Goal: Check status

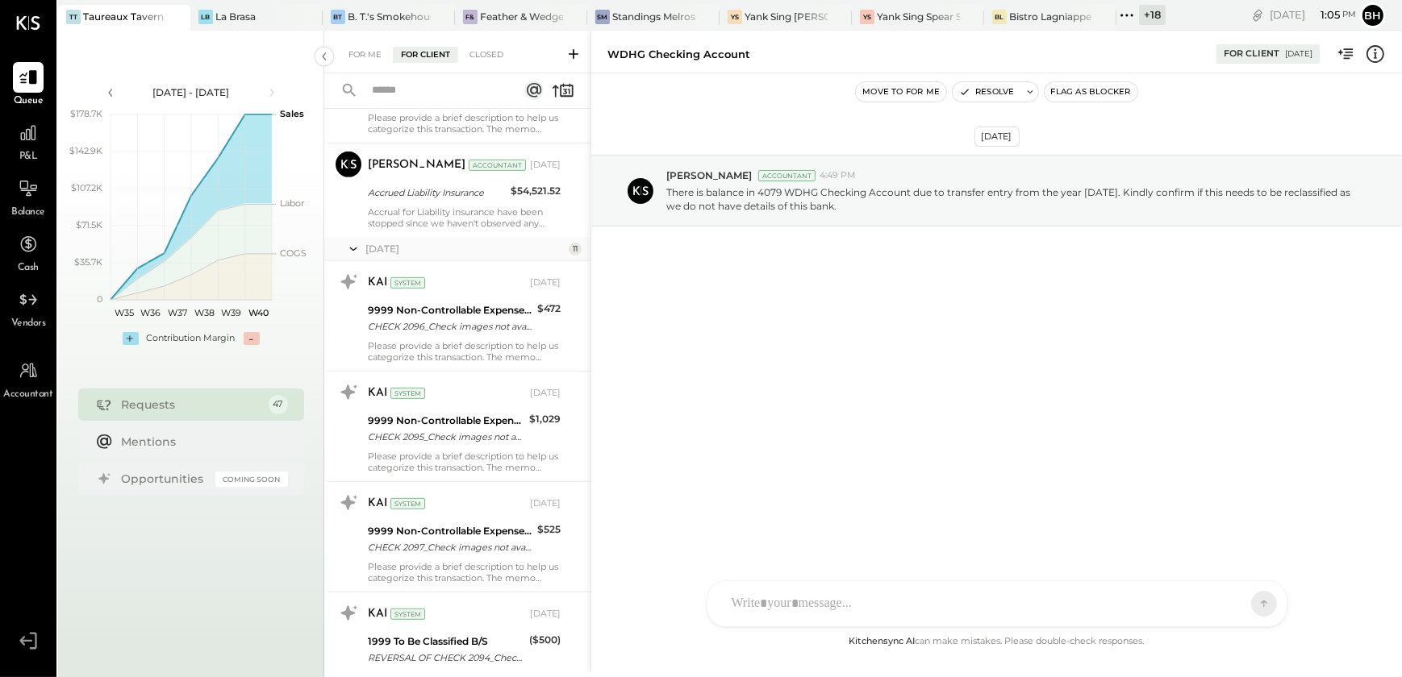
scroll to position [586, 0]
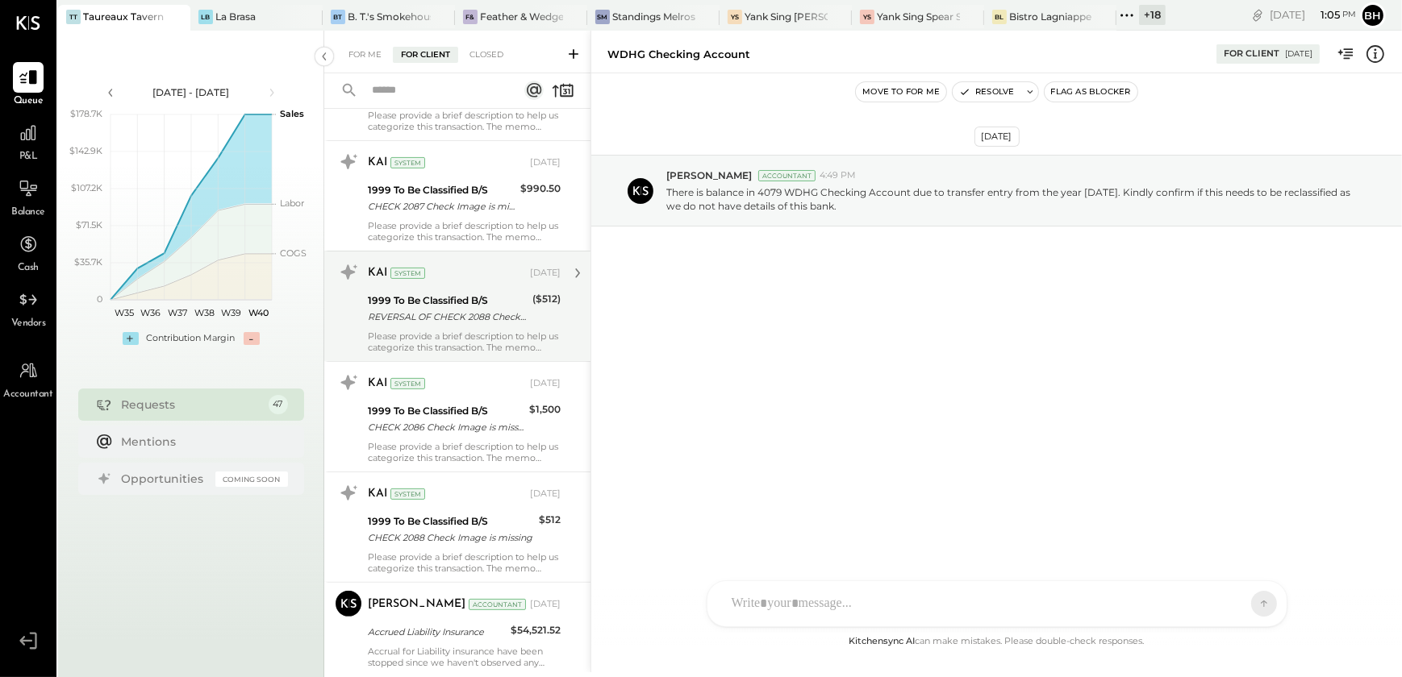
click at [439, 327] on div "KAI System [DATE] 1999 To Be Classified B/S REVERSAL OF CHECK 2088 Check Image …" at bounding box center [464, 307] width 193 height 94
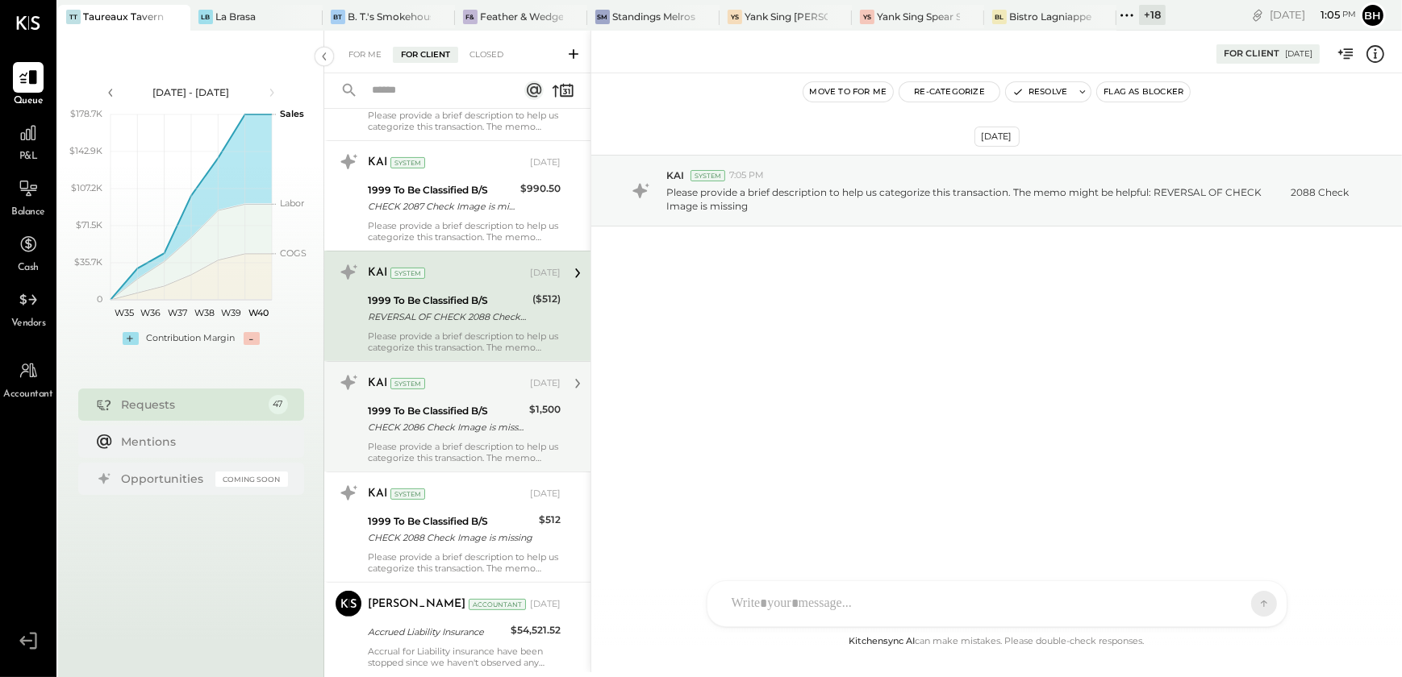
click at [444, 423] on div "CHECK 2086 Check Image is missing" at bounding box center [446, 427] width 156 height 16
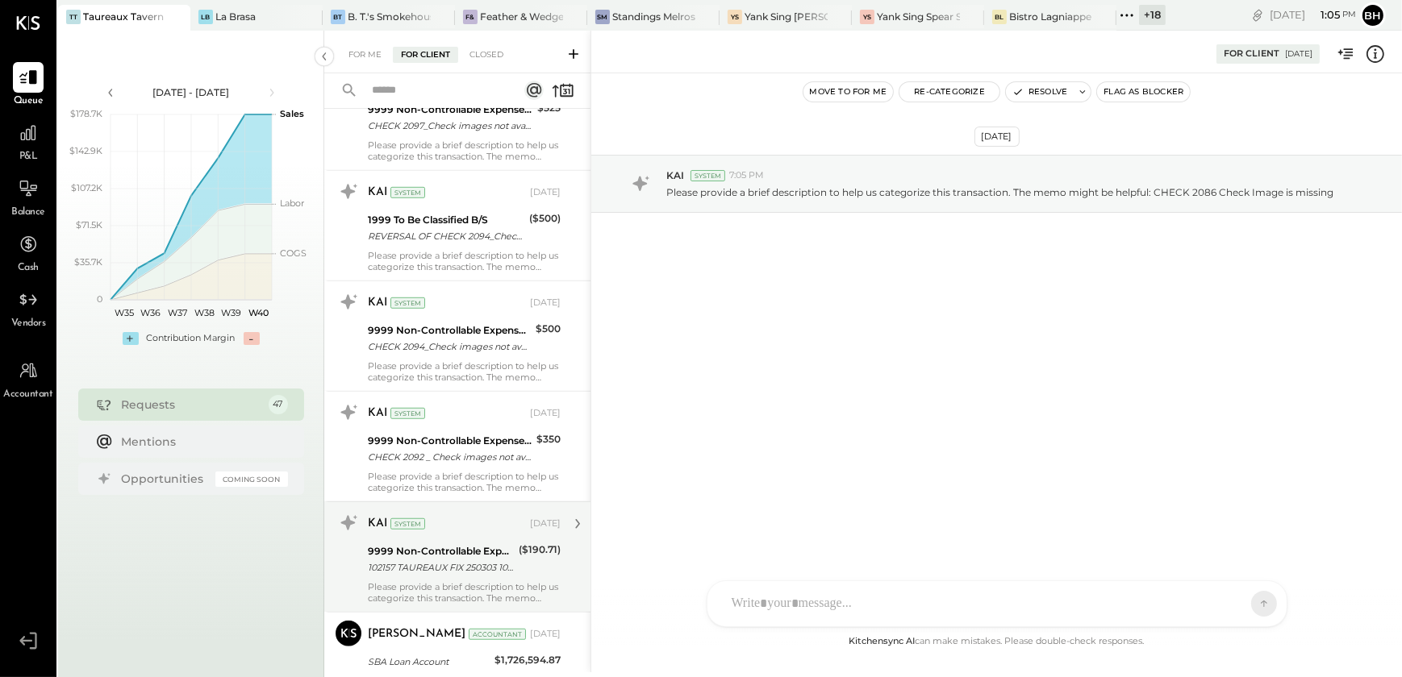
scroll to position [1466, 0]
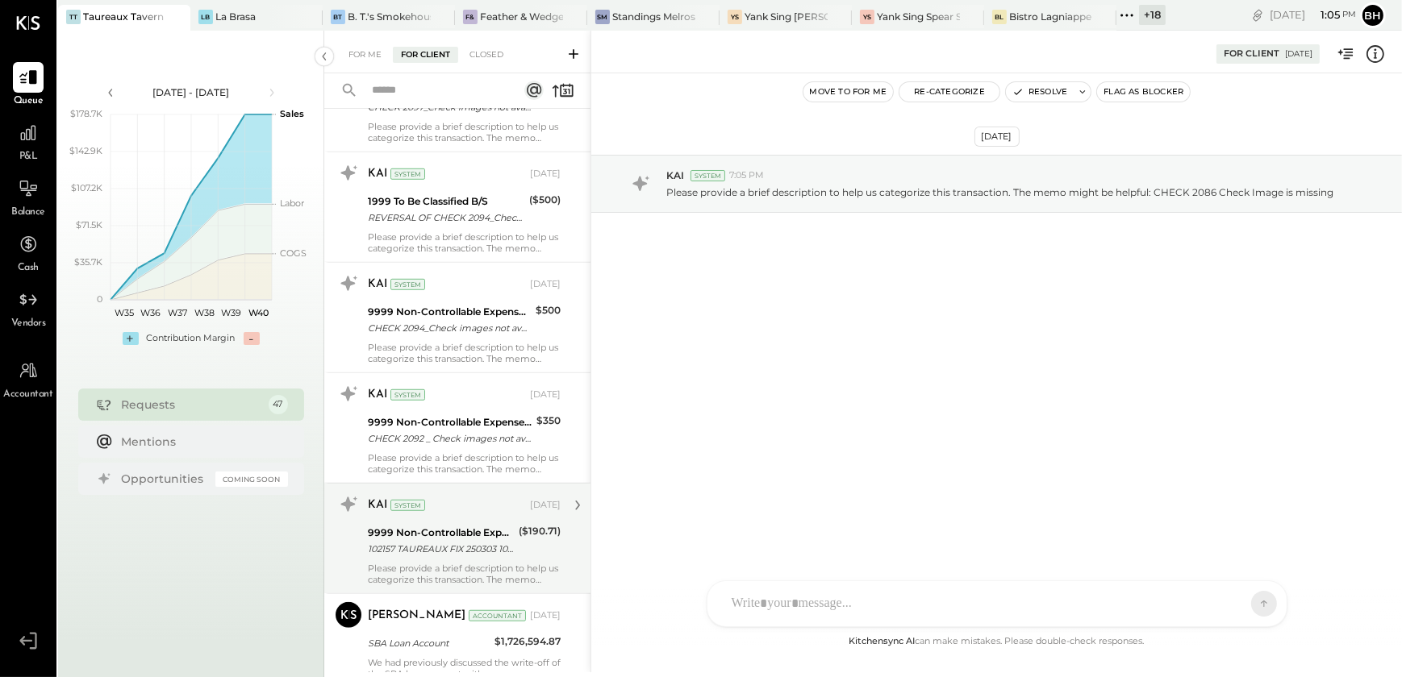
click at [428, 516] on div "KAI System [DATE]" at bounding box center [464, 505] width 193 height 27
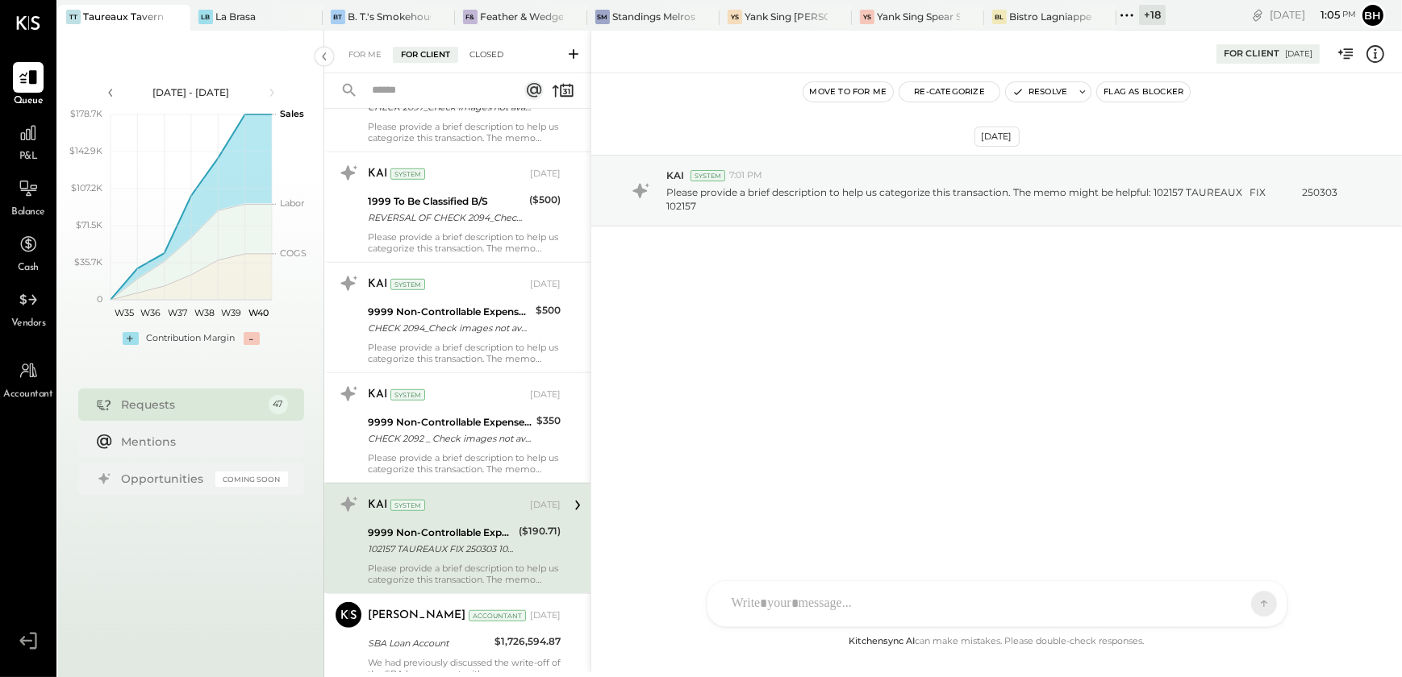
click at [485, 53] on div "Closed" at bounding box center [486, 55] width 50 height 16
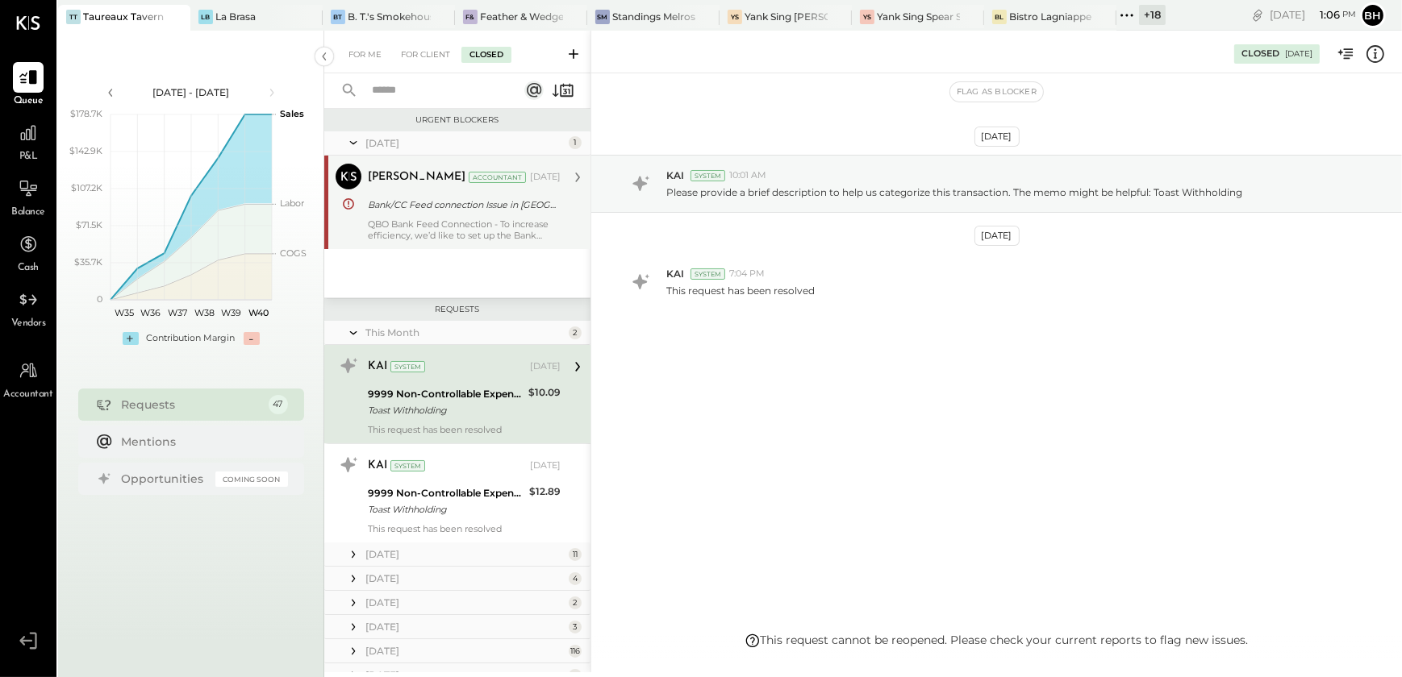
click at [450, 227] on div "QBO Bank Feed Connection - To increase efficiency, we’d like to set up the Bank…" at bounding box center [464, 230] width 193 height 23
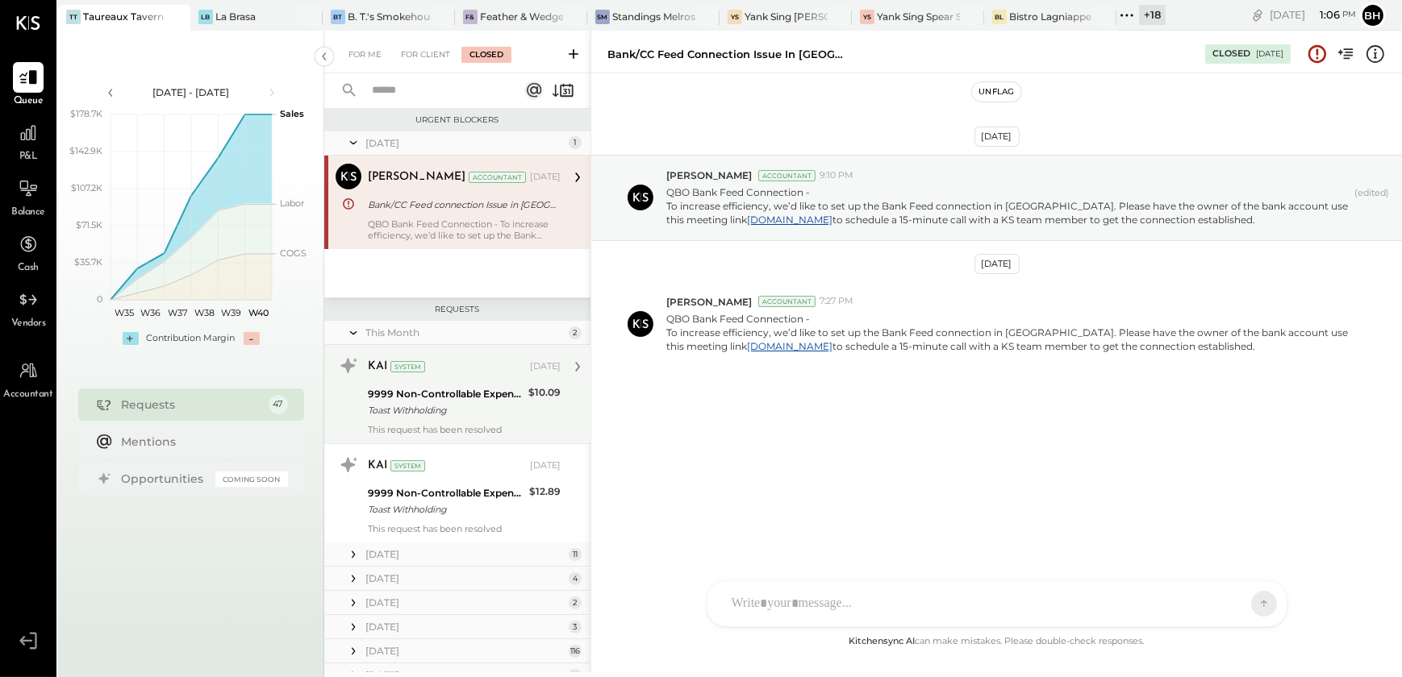
drag, startPoint x: 492, startPoint y: 396, endPoint x: 501, endPoint y: 381, distance: 17.7
click at [492, 395] on div "9999 Non-Controllable Expenses:Other Income and Expenses:To Be Classified P&L" at bounding box center [446, 394] width 156 height 16
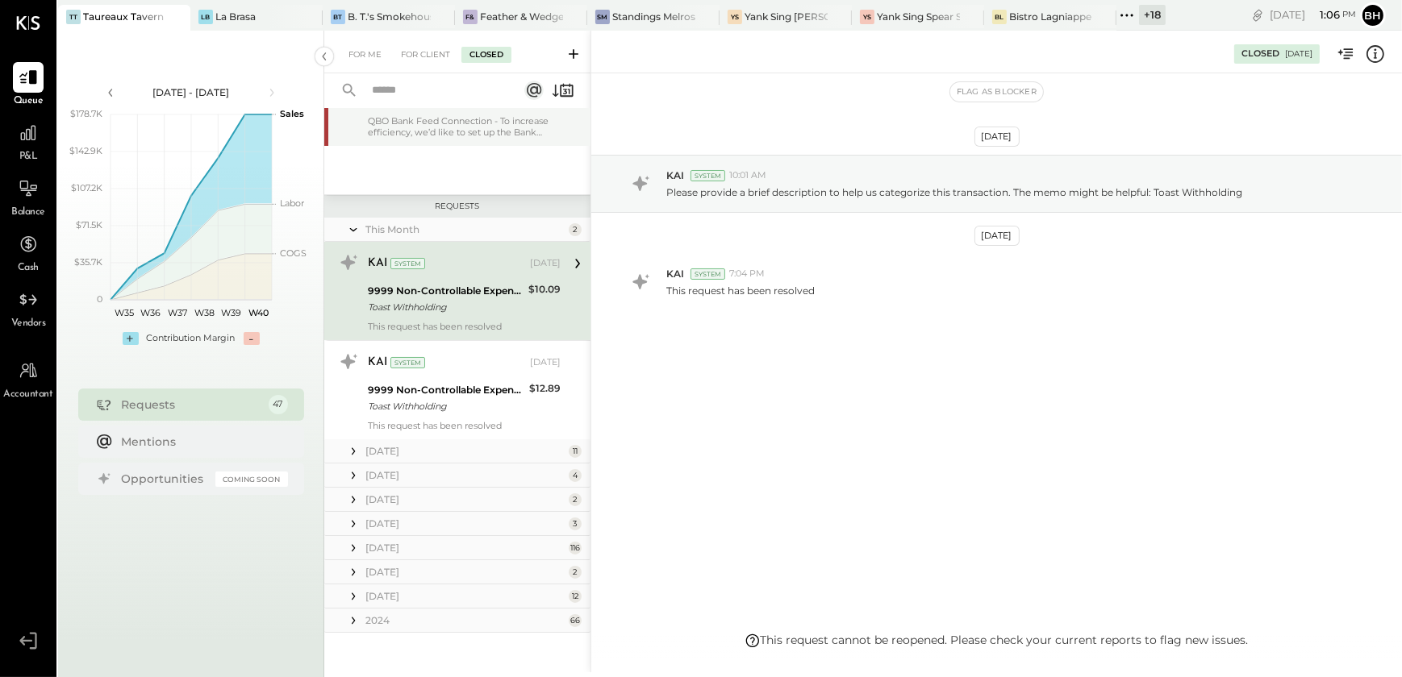
scroll to position [105, 0]
click at [391, 518] on div "[DATE]" at bounding box center [464, 522] width 199 height 14
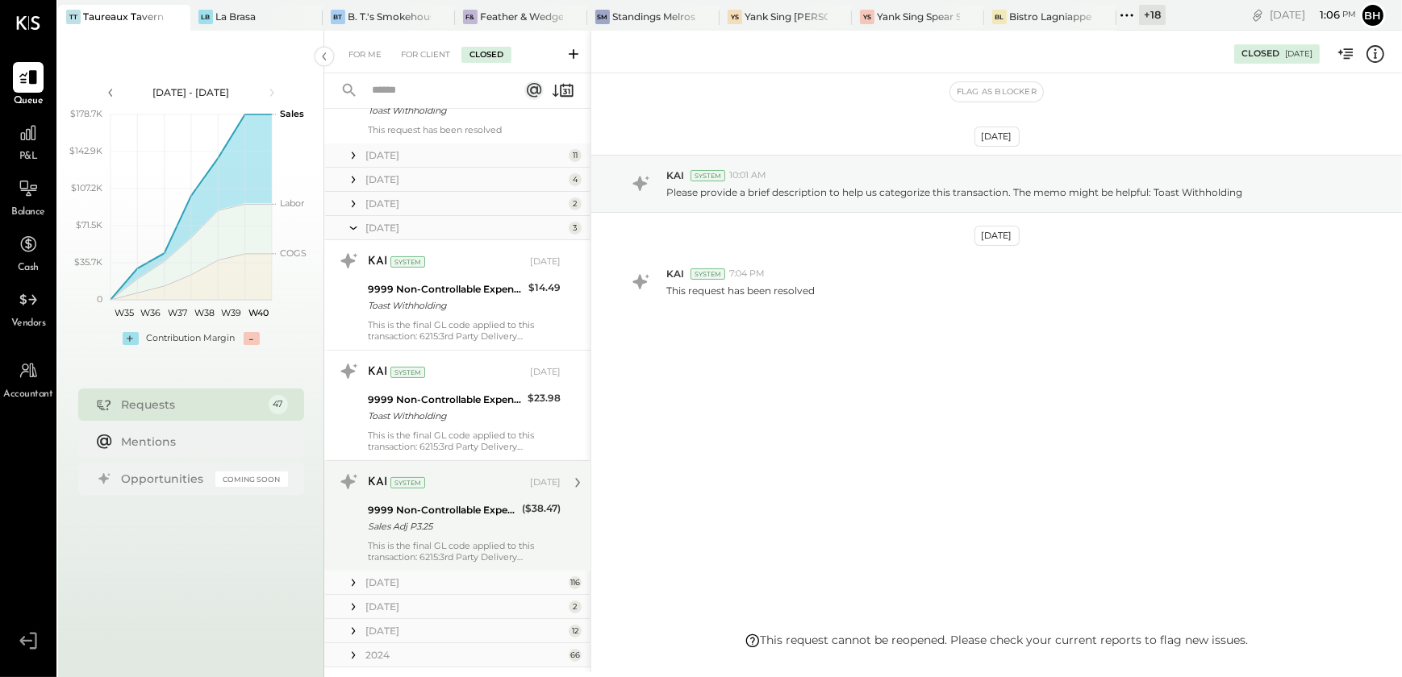
scroll to position [435, 0]
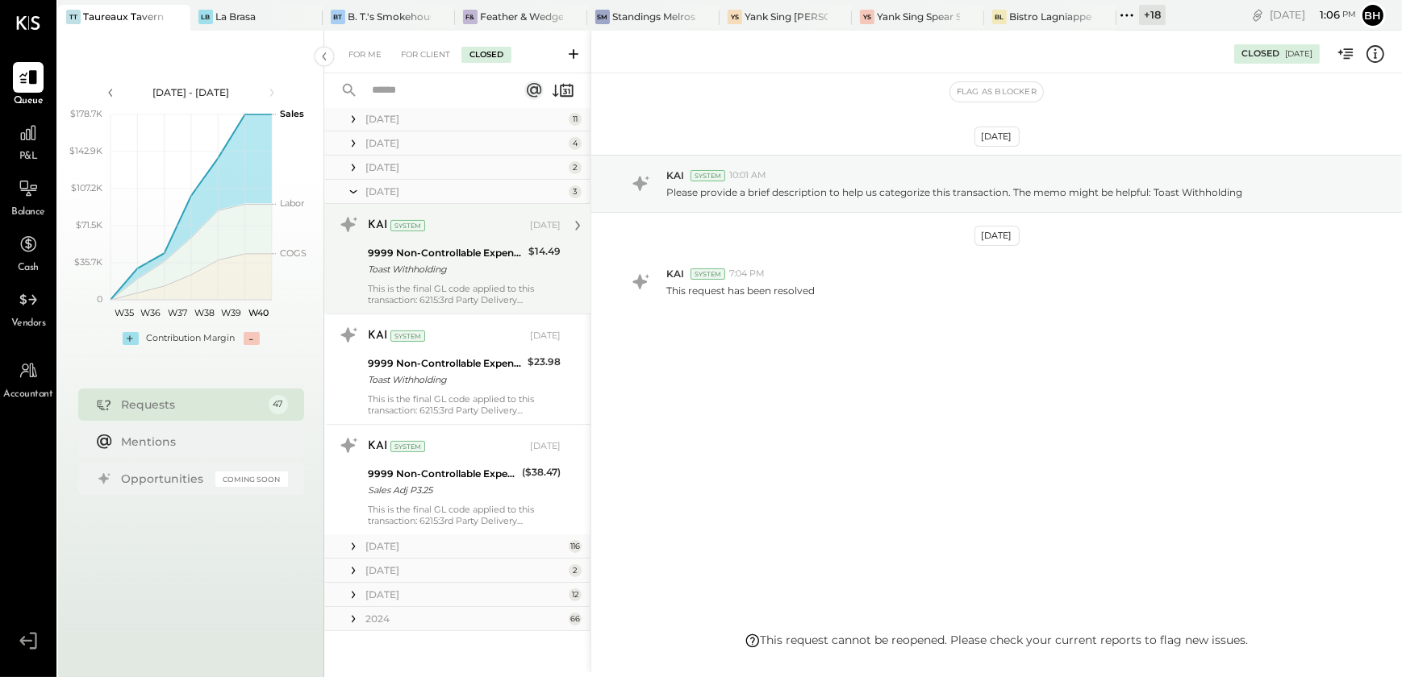
click at [467, 283] on div "This is the final GL code applied to this transaction: 6215:3rd Party Delivery …" at bounding box center [464, 294] width 193 height 23
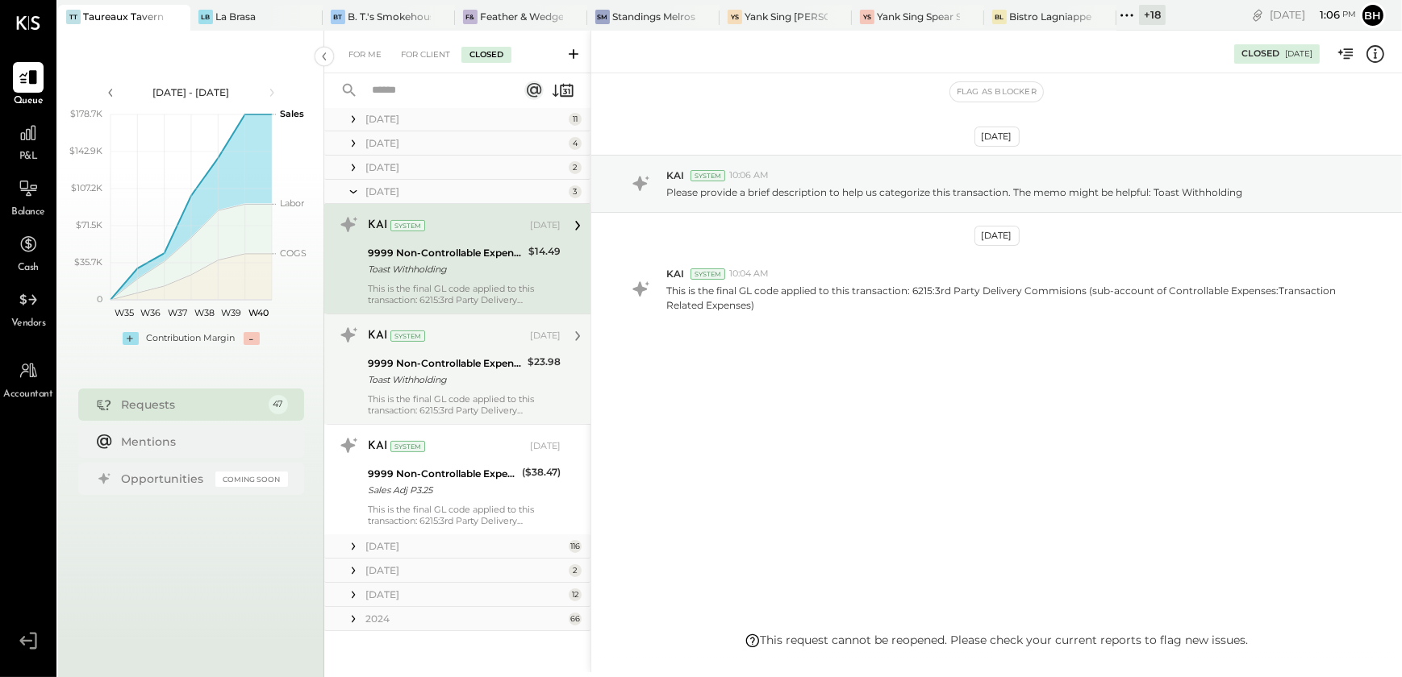
click at [468, 365] on div "9999 Non-Controllable Expenses:Other Income and Expenses:To Be Classified P&L" at bounding box center [445, 364] width 155 height 16
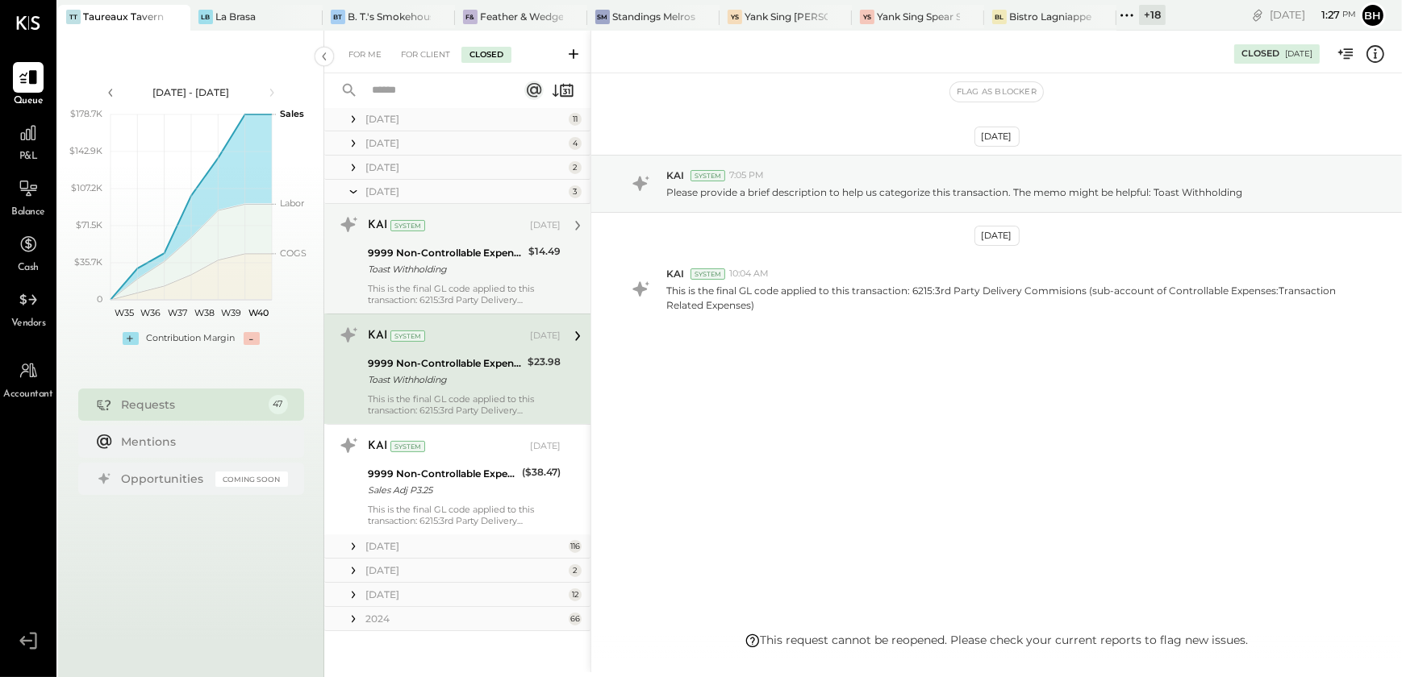
click at [749, 439] on div "[DATE] KAI System 7:05 PM Please provide a brief description to help us categor…" at bounding box center [996, 280] width 810 height 332
click at [749, 475] on div "[DATE] KAI System 7:05 PM Please provide a brief description to help us categor…" at bounding box center [996, 352] width 810 height 559
